Goal: Task Accomplishment & Management: Manage account settings

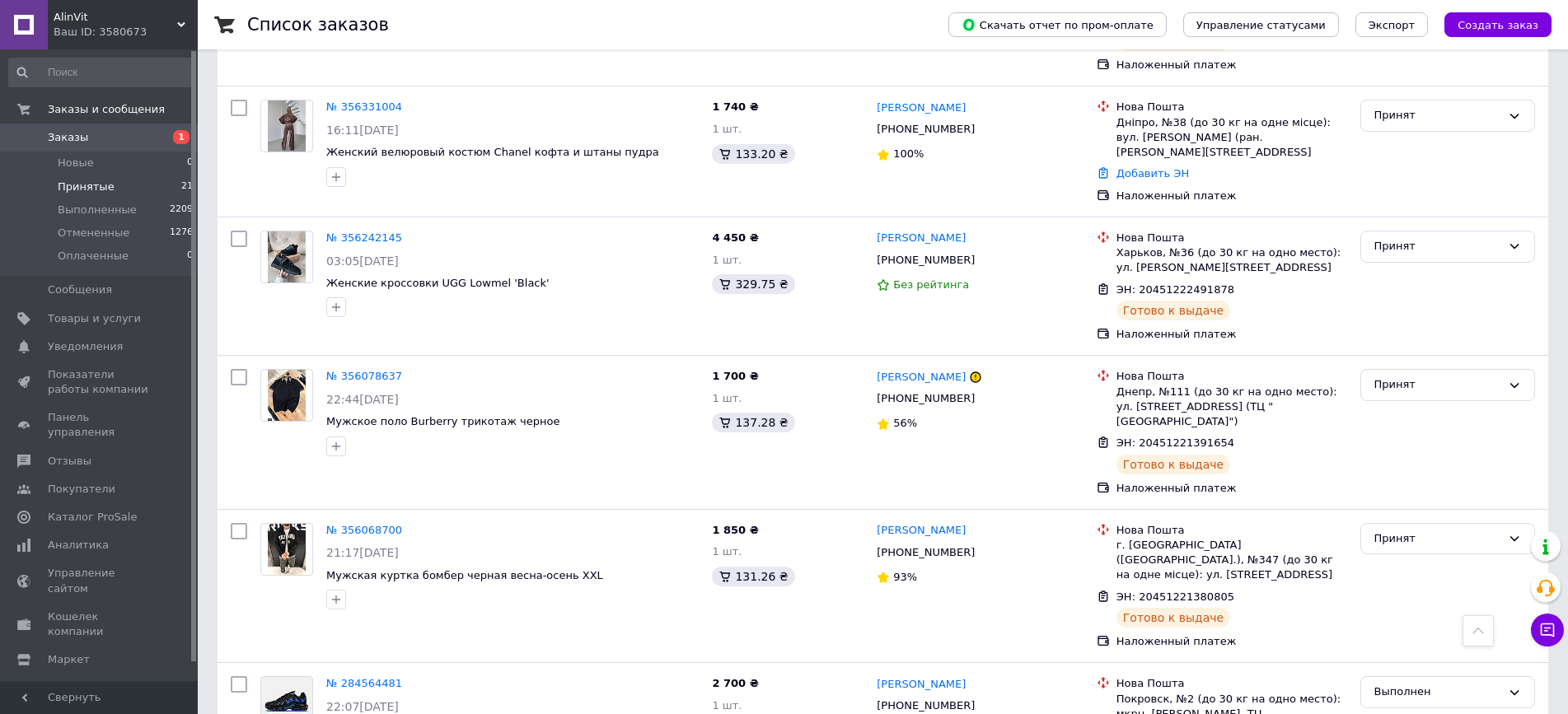
scroll to position [2385, 0]
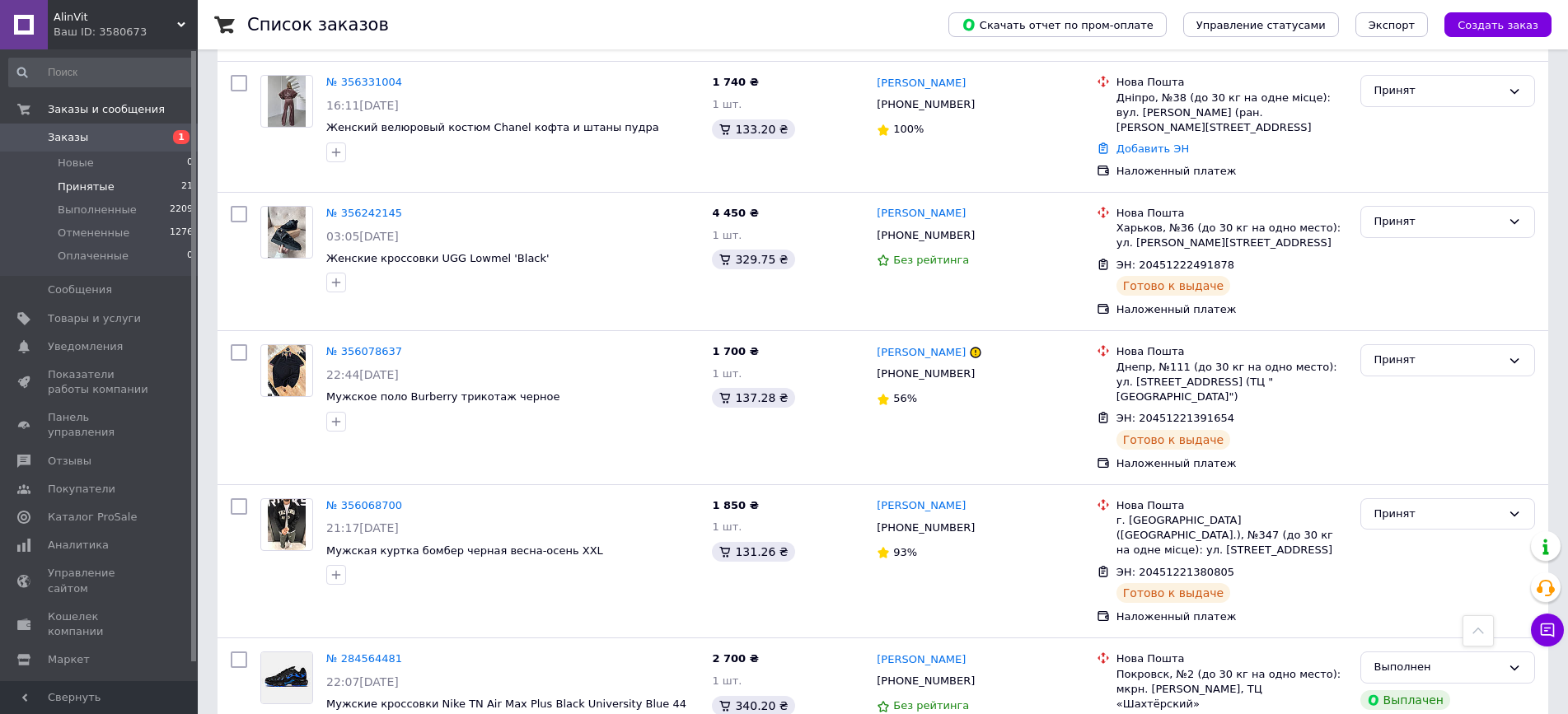
click at [81, 187] on span "Принятые" at bounding box center [86, 187] width 56 height 15
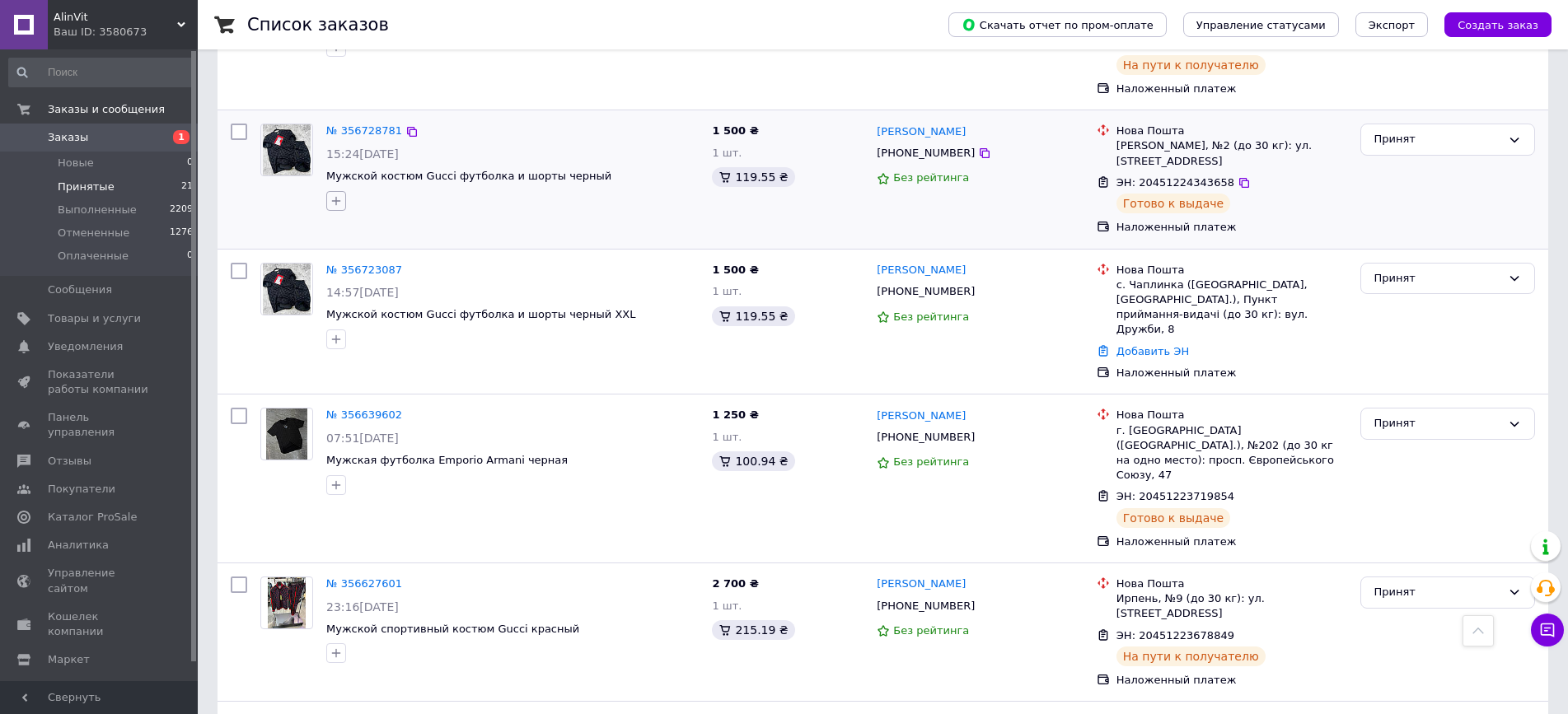
scroll to position [573, 0]
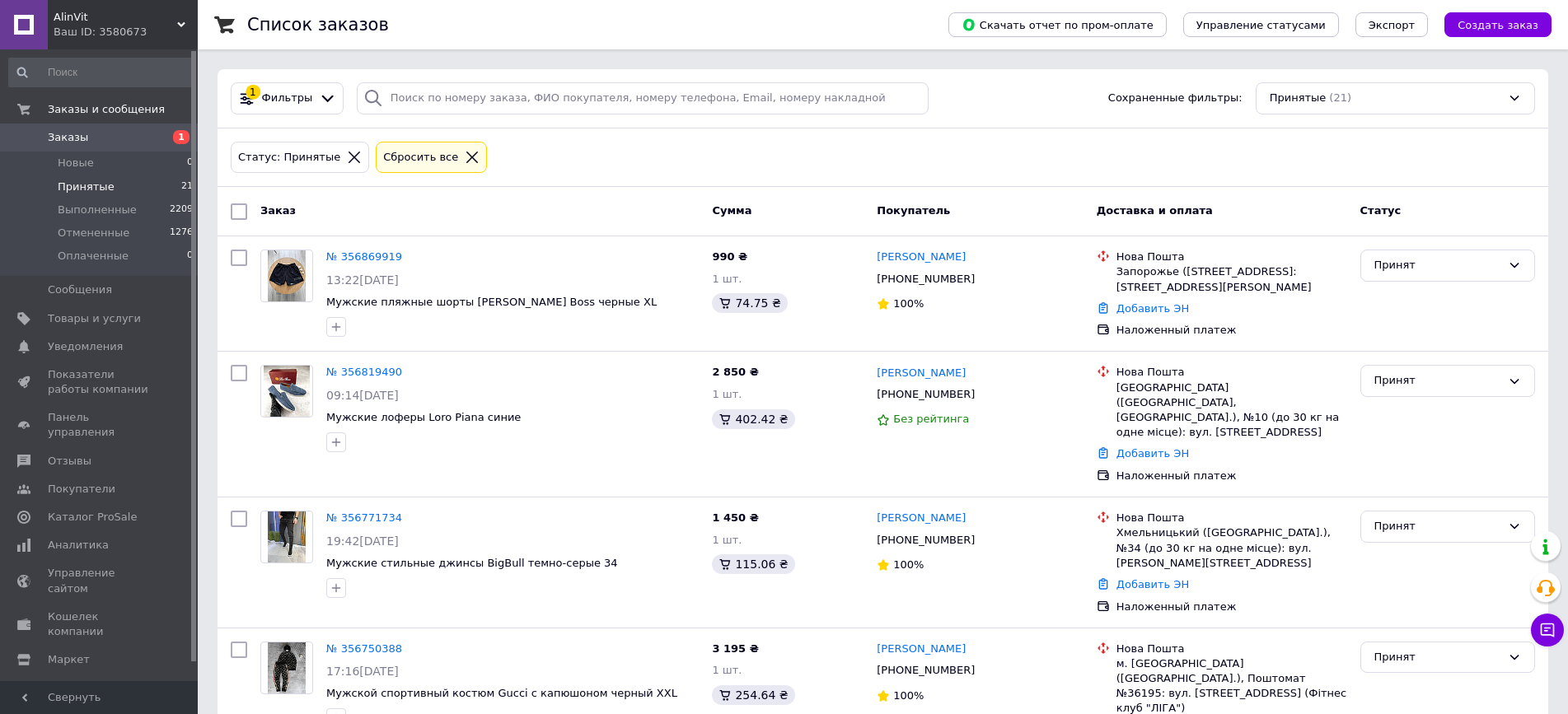
click at [481, 8] on div "Список заказов" at bounding box center [581, 24] width 669 height 50
